Goal: Participate in discussion: Participate in discussion

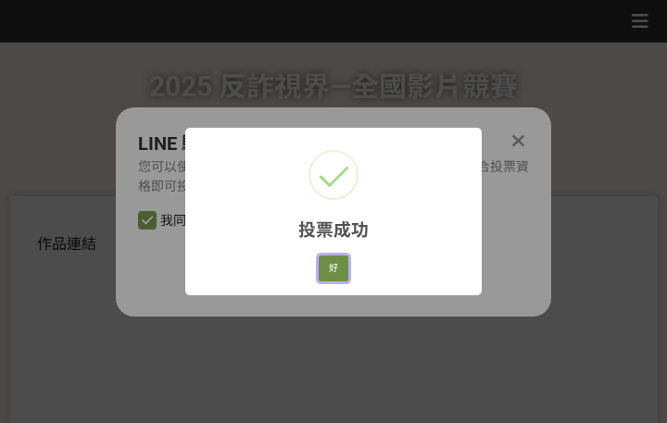
click at [335, 280] on button "好" at bounding box center [333, 269] width 30 height 26
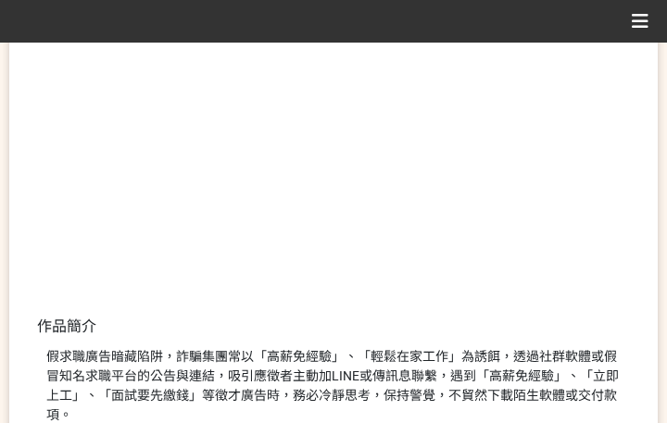
scroll to position [354, 0]
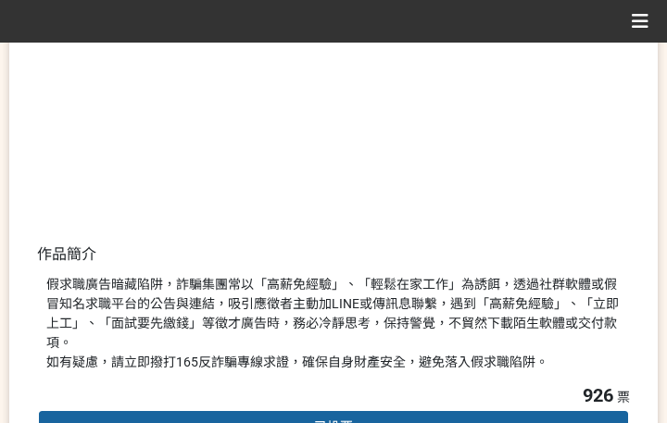
click at [439, 309] on div "假求職廣告暗藏陷阱，詐騙集團常以「高薪免經驗」、「輕鬆在家工作」為誘餌，透過社群軟體或假冒知名求職平台的公告與連結，吸引應徵者主動加LINE或傳訊息聯繫，遇到…" at bounding box center [333, 323] width 574 height 97
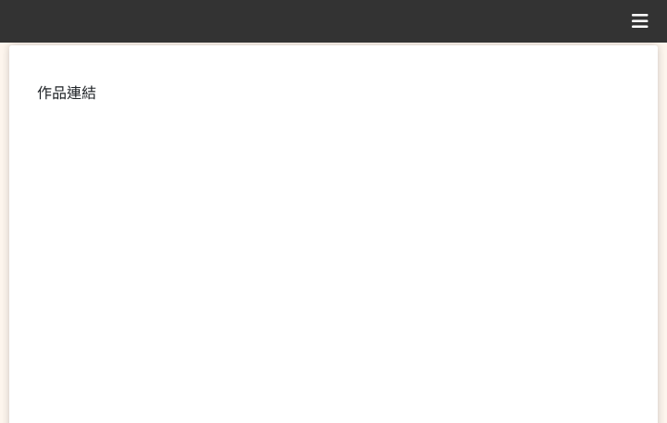
scroll to position [463, 0]
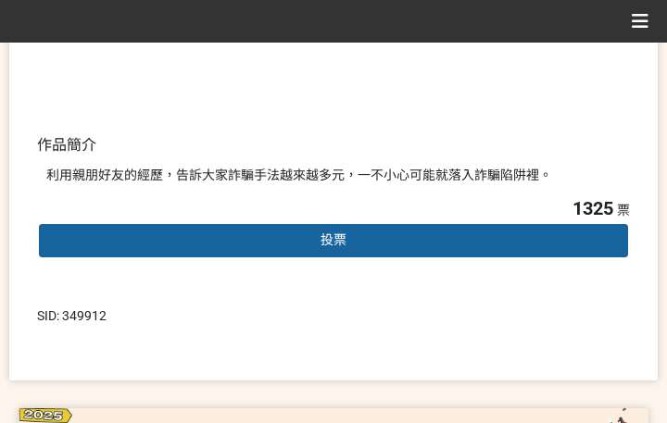
click at [336, 232] on span "投票" at bounding box center [333, 239] width 26 height 15
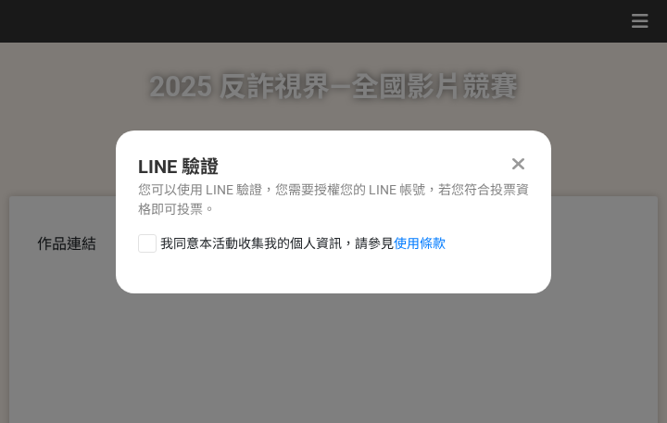
click at [250, 241] on span "我同意本活動收集我的個人資訊，請參見 使用條款" at bounding box center [302, 243] width 285 height 19
click at [151, 241] on input "我同意本活動收集我的個人資訊，請參見 使用條款" at bounding box center [145, 243] width 12 height 12
checkbox input "false"
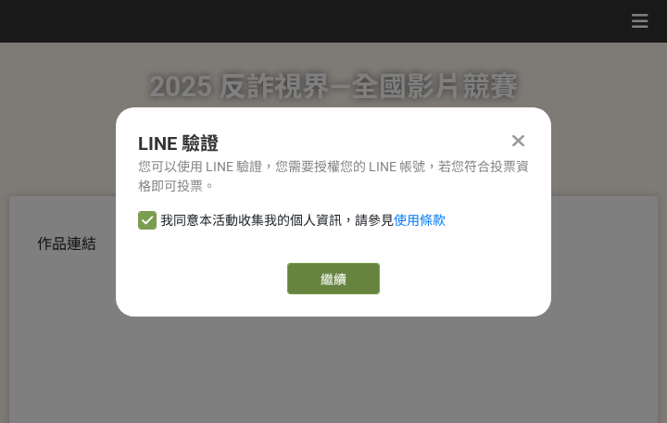
click at [346, 277] on link "繼續" at bounding box center [333, 278] width 93 height 31
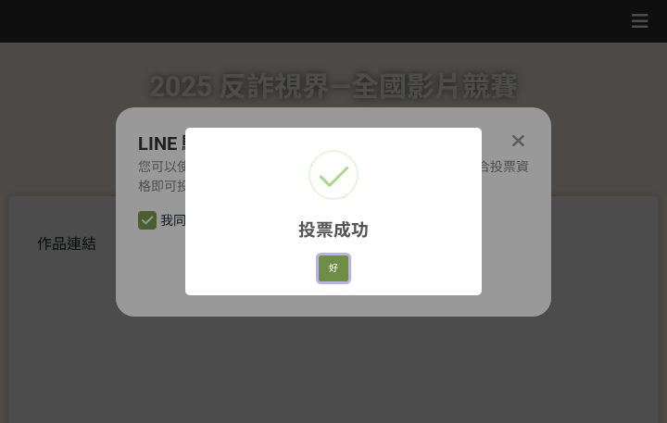
click at [337, 269] on button "好" at bounding box center [333, 269] width 30 height 26
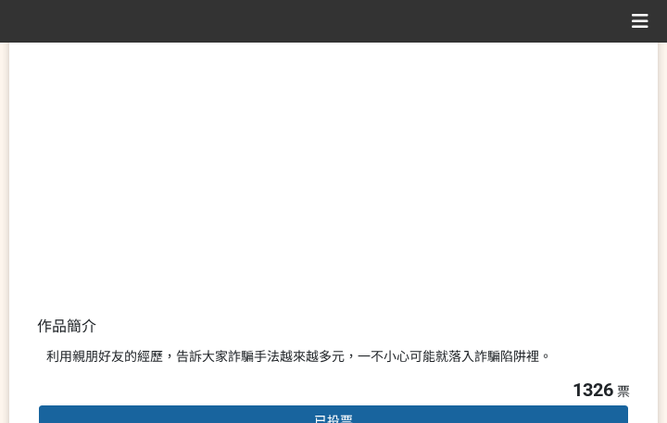
scroll to position [354, 0]
